Goal: Information Seeking & Learning: Learn about a topic

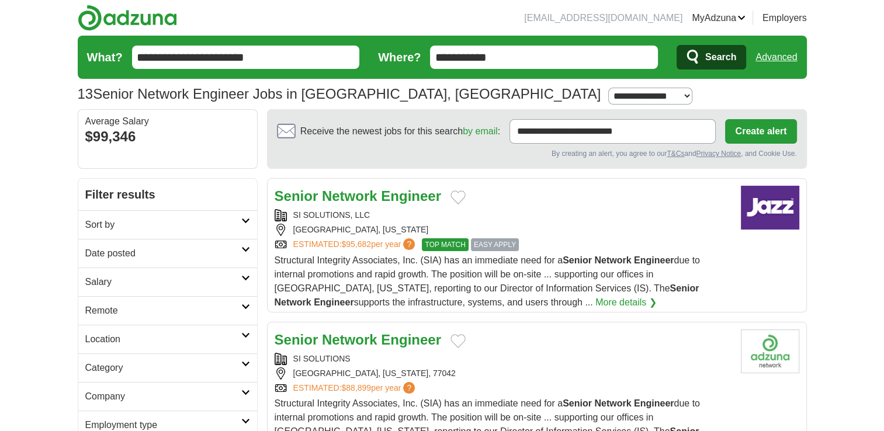
click at [373, 195] on strong "Network" at bounding box center [349, 196] width 55 height 16
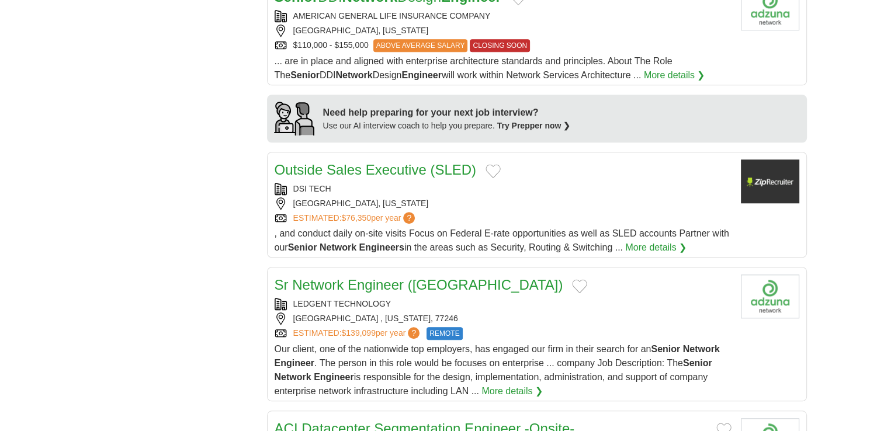
scroll to position [910, 0]
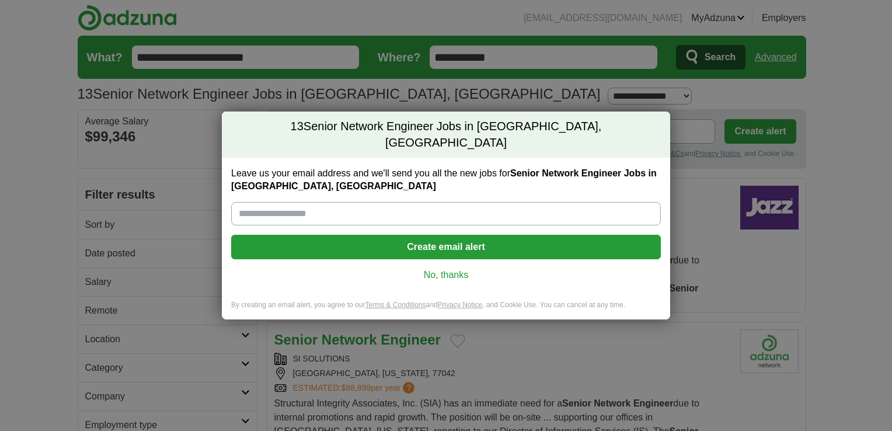
click at [432, 269] on link "No, thanks" at bounding box center [446, 275] width 411 height 13
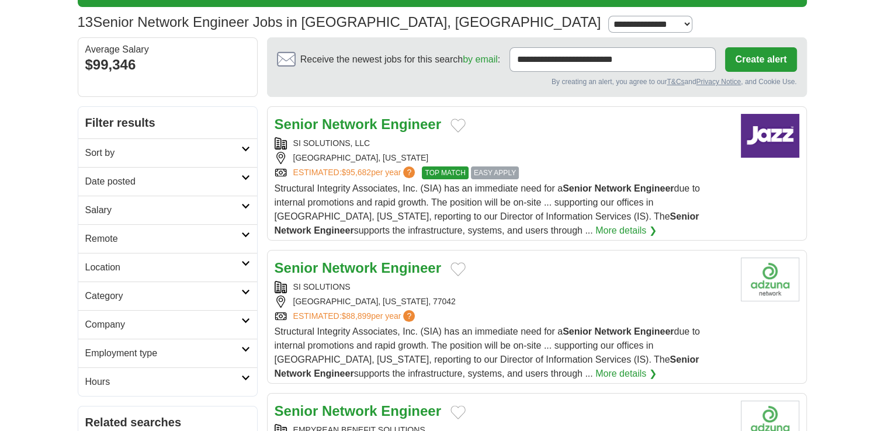
scroll to position [75, 0]
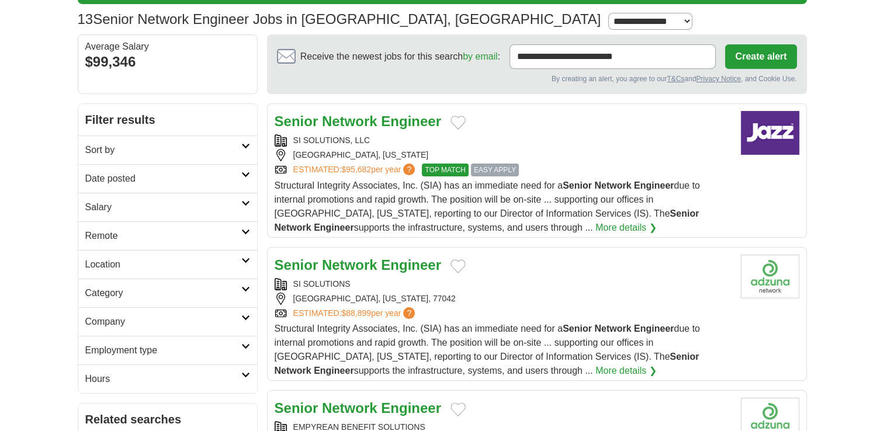
click at [336, 267] on strong "Network" at bounding box center [349, 265] width 55 height 16
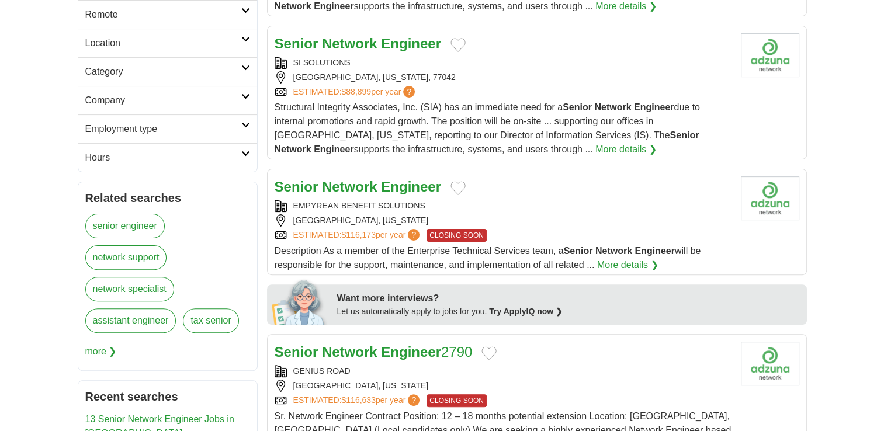
scroll to position [297, 0]
click at [339, 186] on strong "Network" at bounding box center [349, 186] width 55 height 16
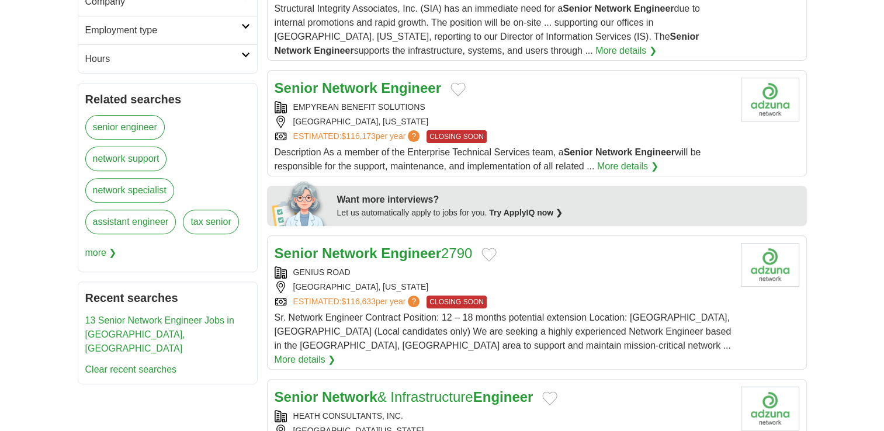
scroll to position [401, 0]
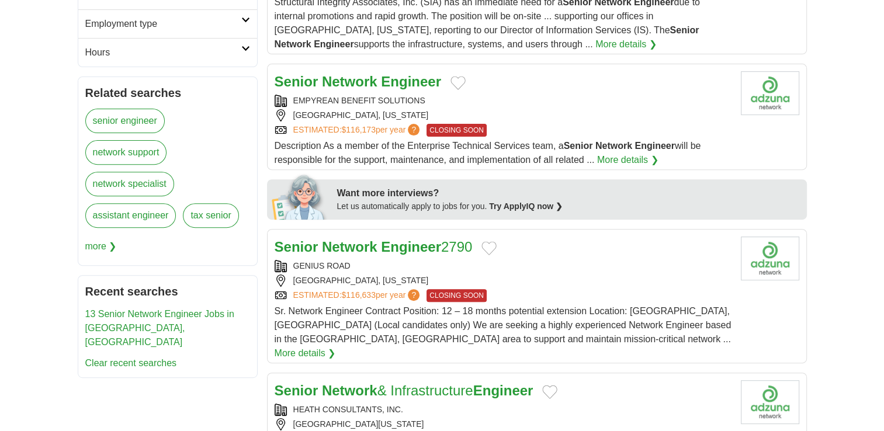
click at [350, 242] on strong "Network" at bounding box center [349, 247] width 55 height 16
